Goal: Task Accomplishment & Management: Use online tool/utility

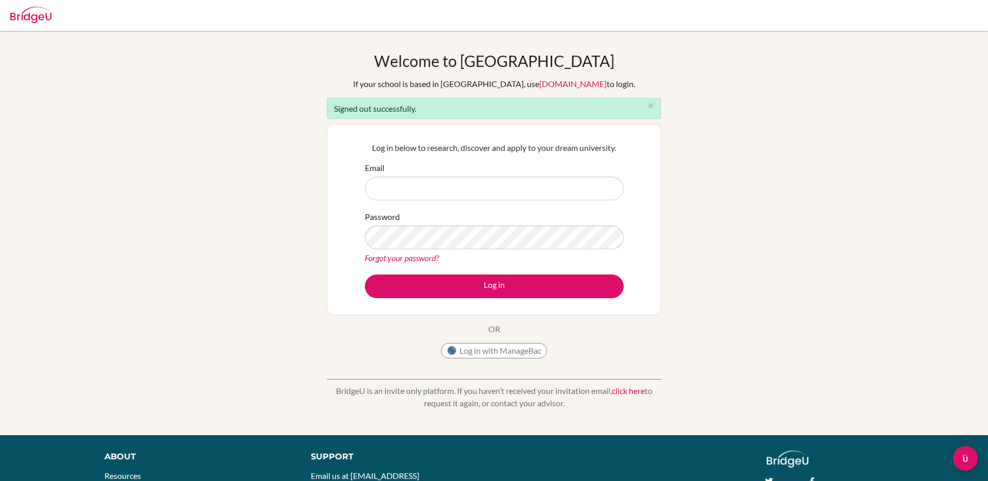
type input "[EMAIL_ADDRESS][DOMAIN_NAME]"
click at [365, 274] on button "Log in" at bounding box center [494, 286] width 259 height 24
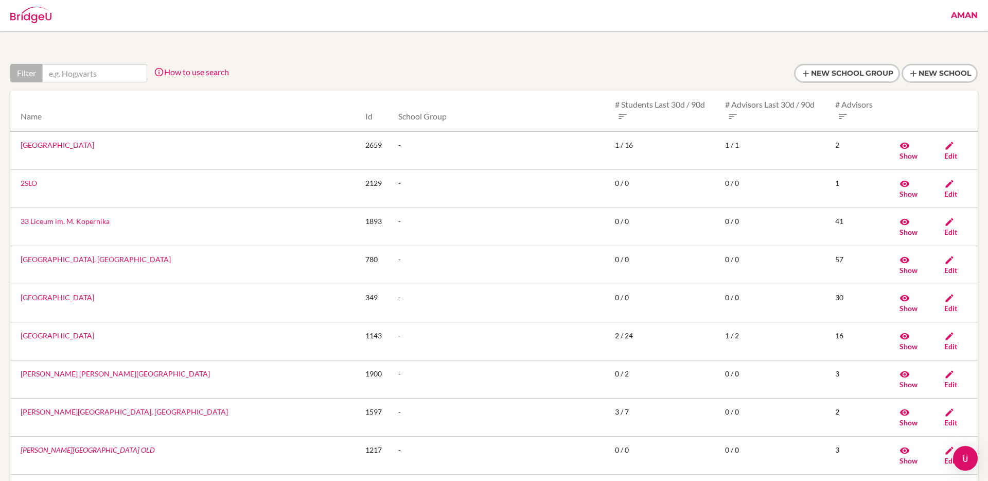
click at [975, 16] on link "Aman" at bounding box center [964, 15] width 37 height 31
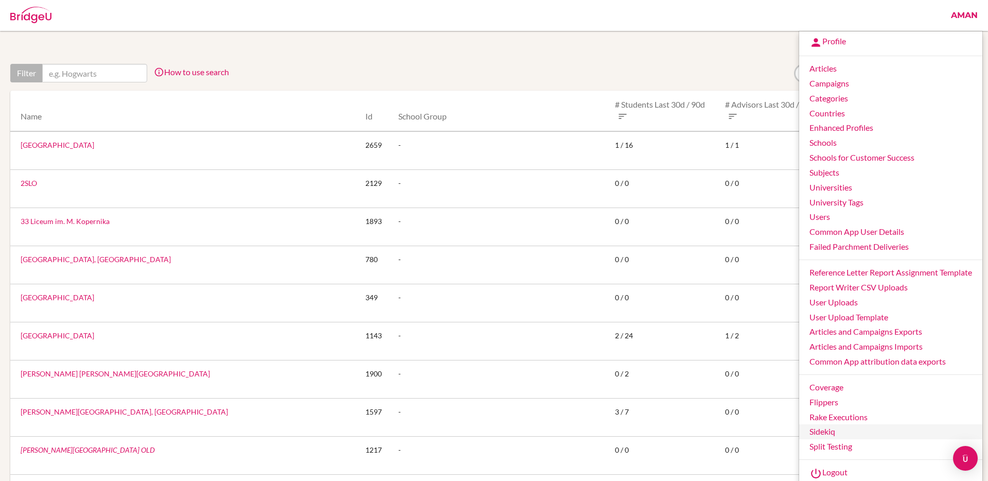
click at [860, 433] on link "Sidekiq" at bounding box center [890, 431] width 183 height 15
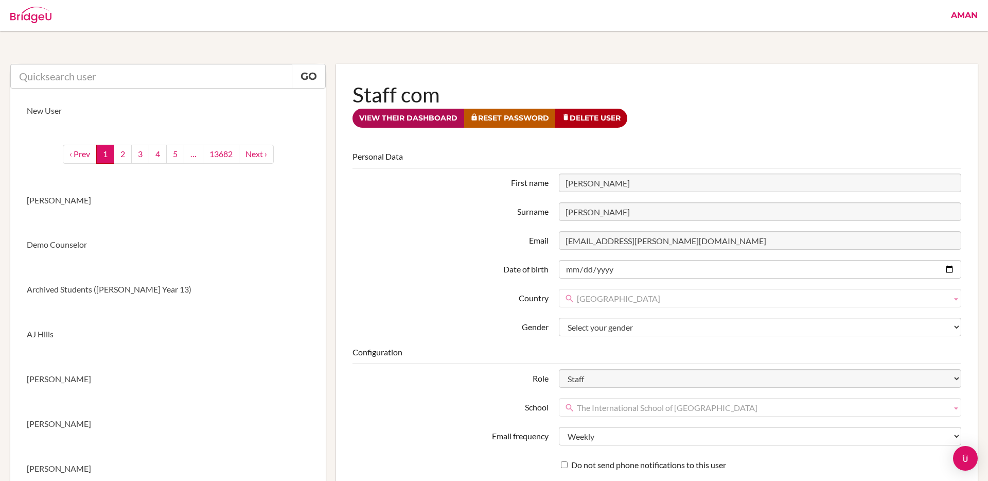
click at [409, 120] on link "View their dashboard" at bounding box center [409, 118] width 112 height 19
click at [422, 118] on link "View their dashboard" at bounding box center [409, 118] width 112 height 19
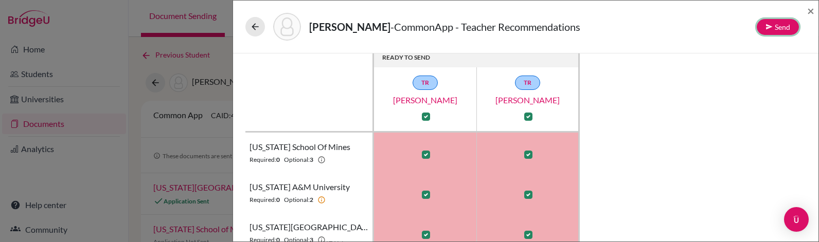
click at [785, 31] on button "Send" at bounding box center [778, 27] width 42 height 16
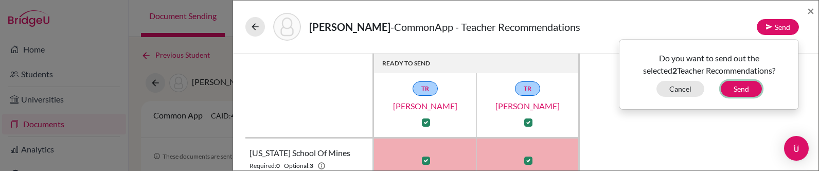
click at [736, 89] on button "Send" at bounding box center [741, 89] width 41 height 16
checkbox input "false"
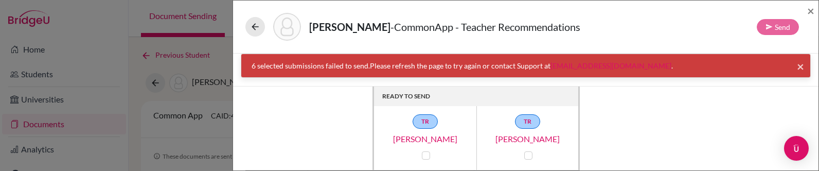
click at [800, 65] on span "×" at bounding box center [800, 66] width 7 height 15
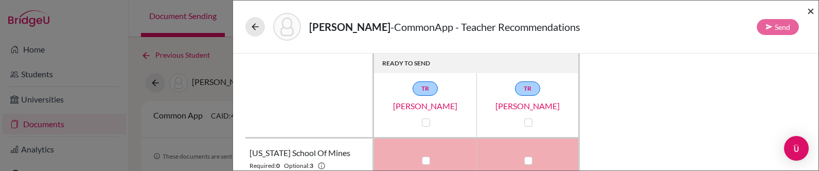
click at [809, 14] on span "×" at bounding box center [811, 10] width 7 height 15
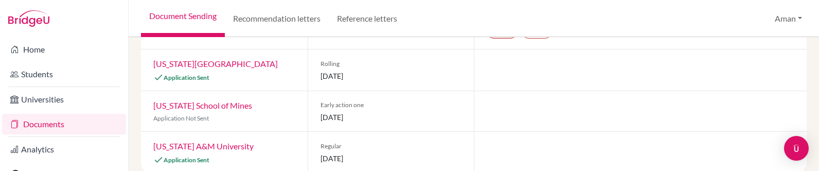
scroll to position [138, 0]
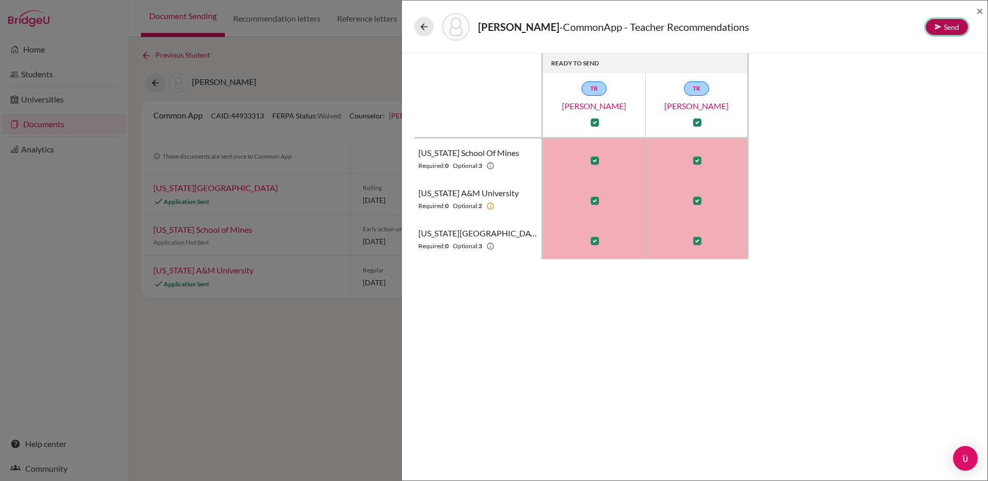
click at [937, 26] on icon at bounding box center [938, 26] width 7 height 7
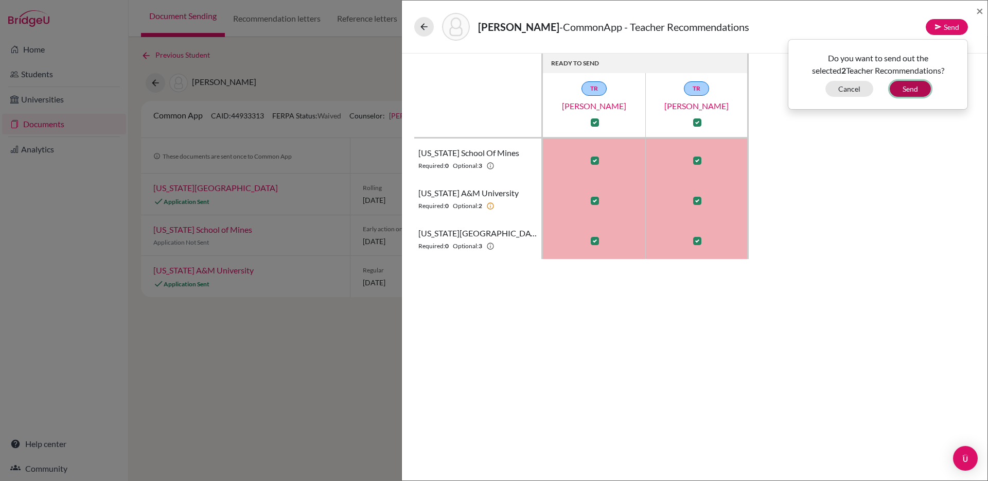
click at [911, 87] on button "Send" at bounding box center [910, 89] width 41 height 16
checkbox input "false"
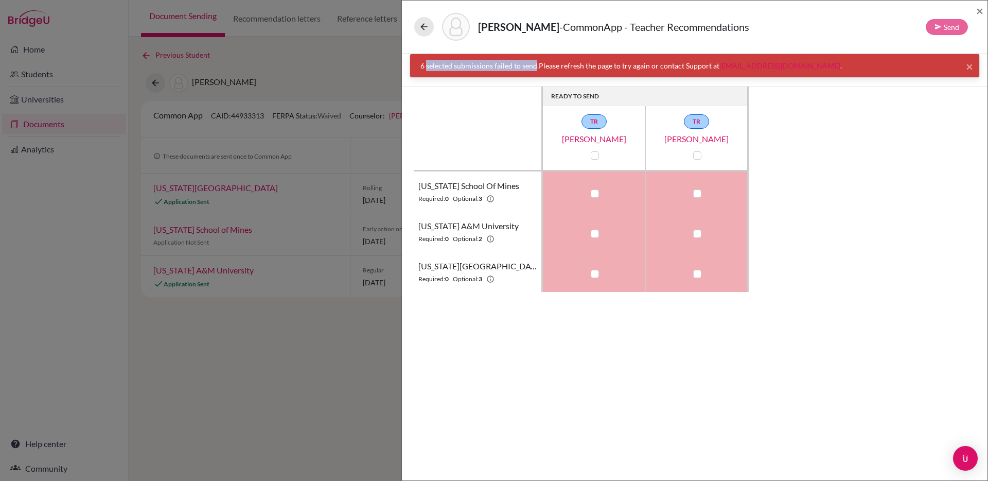
drag, startPoint x: 427, startPoint y: 66, endPoint x: 535, endPoint y: 68, distance: 108.6
click at [535, 68] on div "6 selected submissions failed to send. Please refresh the page to try again or …" at bounding box center [694, 65] width 549 height 11
copy div "selected submissions failed to send"
